Goal: Understand process/instructions: Learn how to perform a task or action

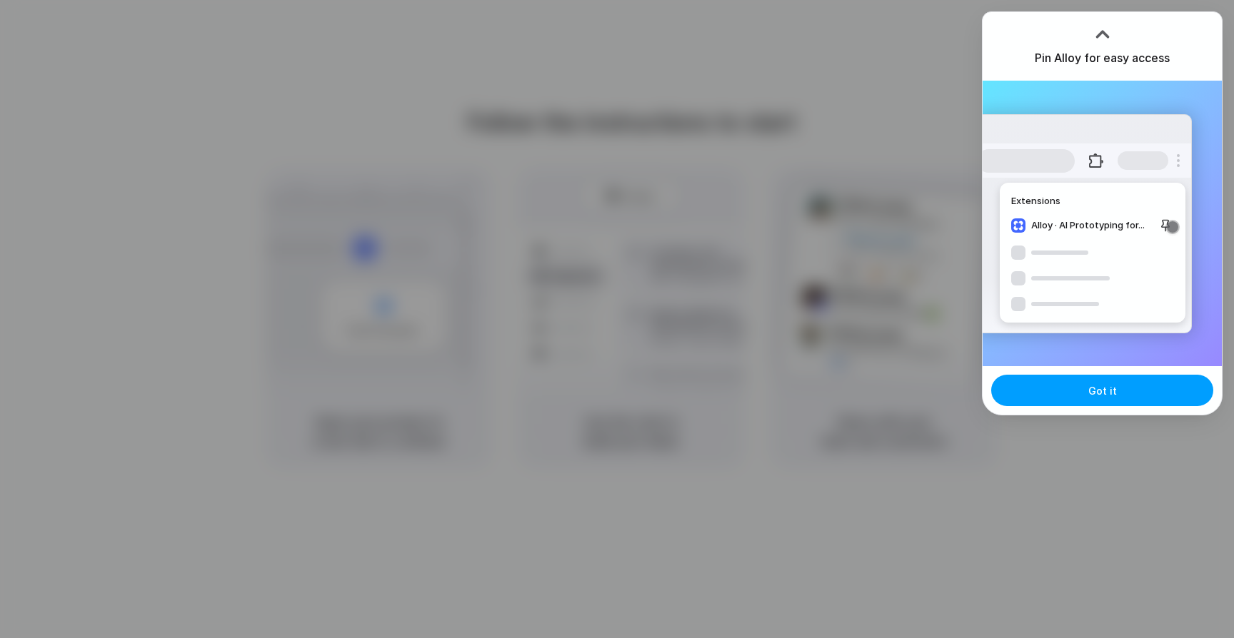
click at [1078, 391] on button "Got it" at bounding box center [1102, 390] width 222 height 31
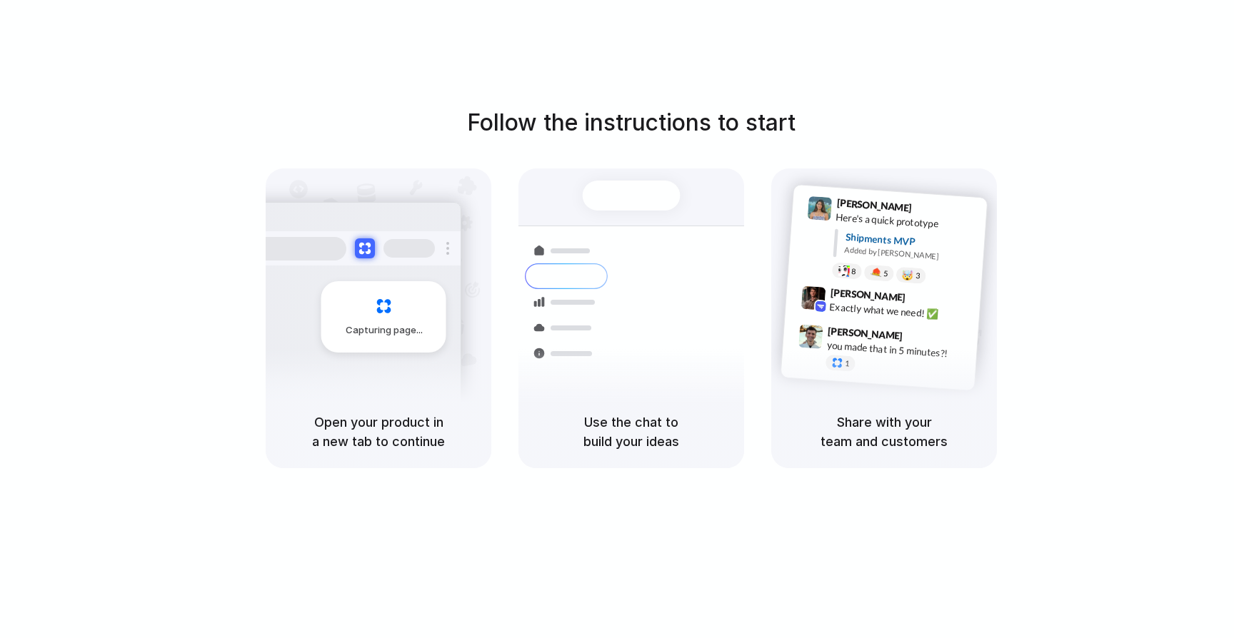
click at [954, 107] on div "Follow the instructions to start Capturing page Open your product in a new tab …" at bounding box center [631, 287] width 1234 height 363
